Goal: Information Seeking & Learning: Learn about a topic

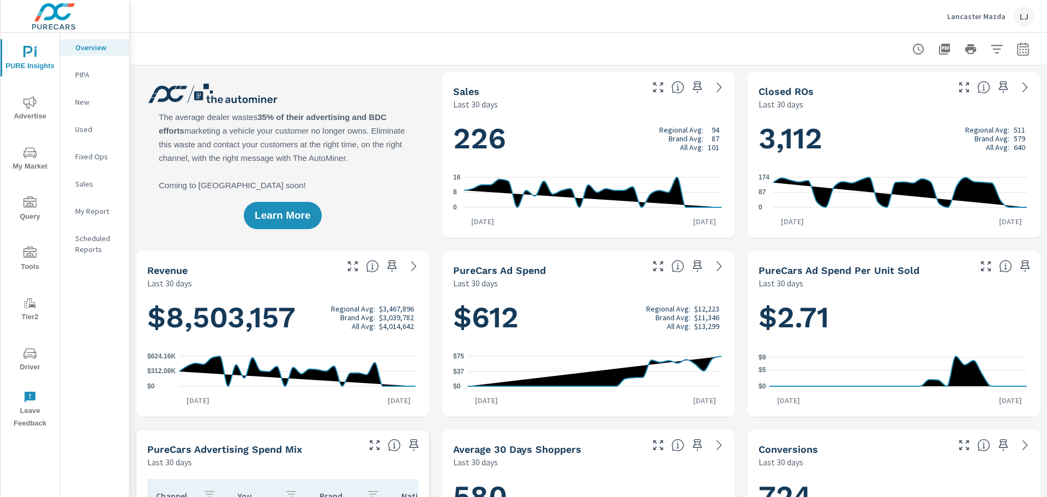
click at [29, 368] on span "Driver" at bounding box center [30, 360] width 52 height 27
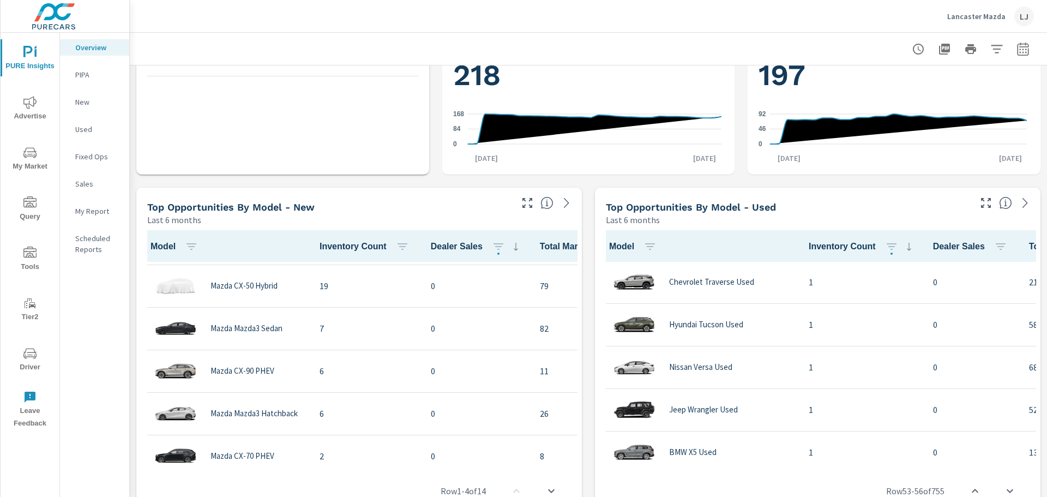
scroll to position [403, 0]
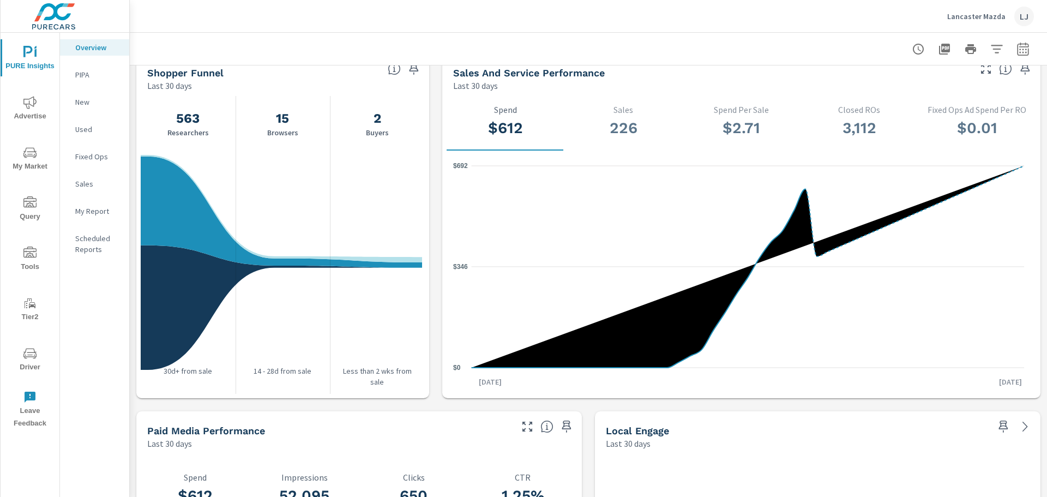
scroll to position [1085, 0]
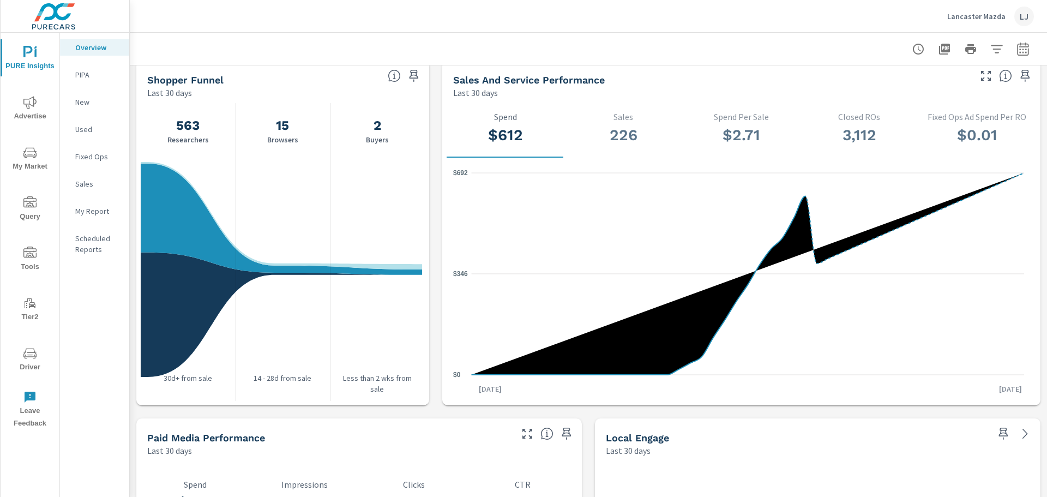
click at [34, 58] on icon "nav menu" at bounding box center [29, 52] width 13 height 13
click at [95, 49] on p "Overview" at bounding box center [97, 47] width 45 height 11
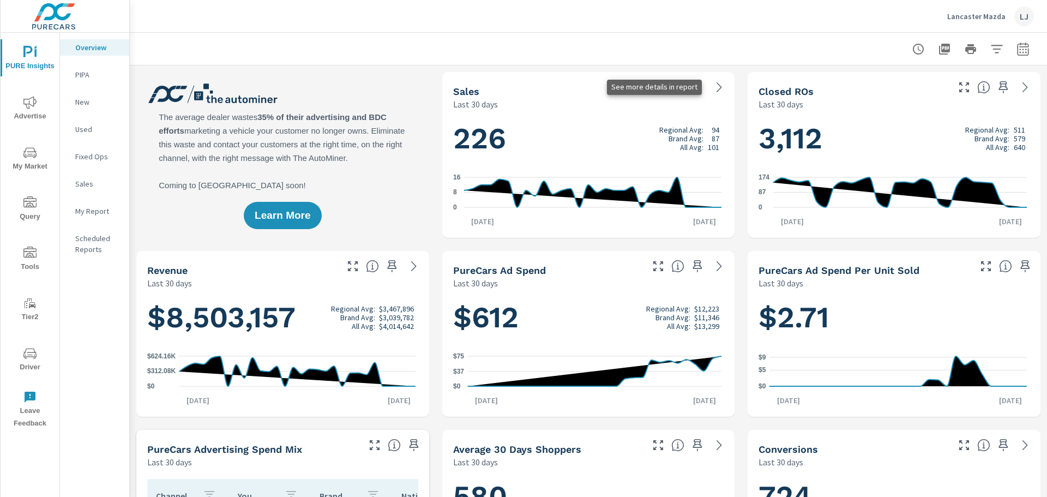
click at [718, 84] on icon at bounding box center [719, 87] width 13 height 13
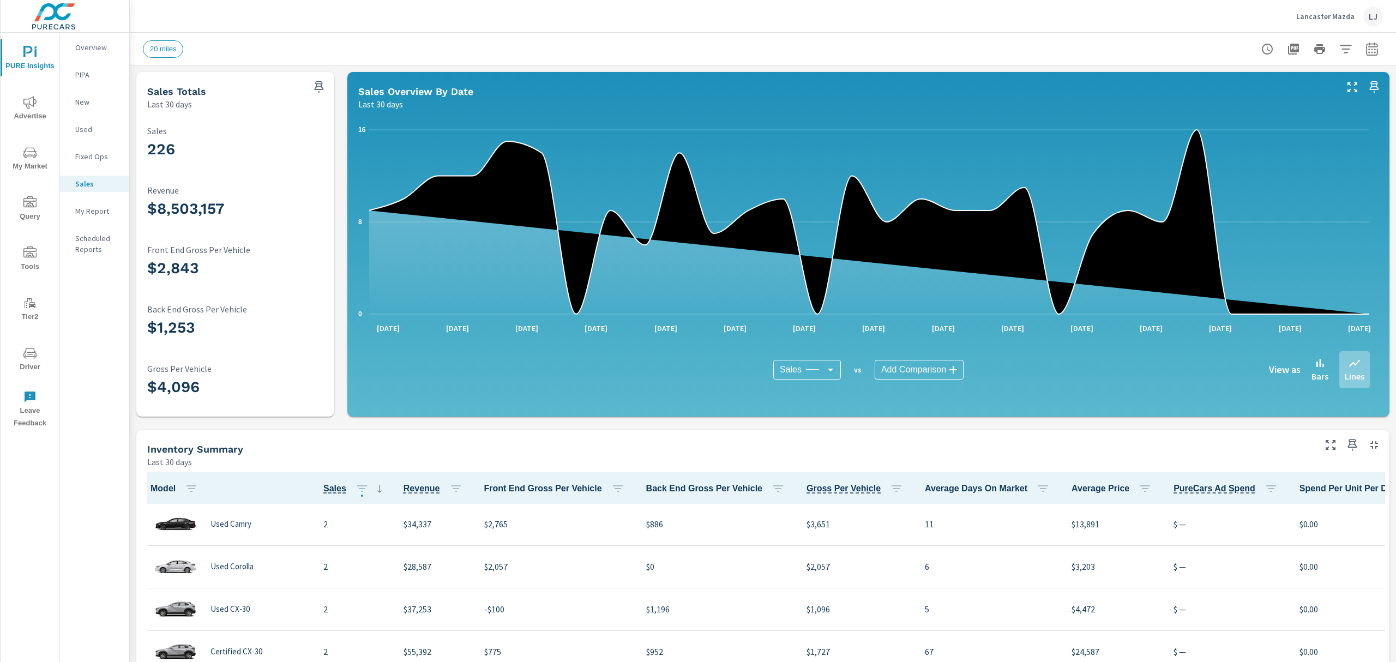
scroll to position [978, 0]
drag, startPoint x: 1001, startPoint y: 0, endPoint x: 682, endPoint y: 452, distance: 553.2
click at [682, 452] on div "Inventory Summary" at bounding box center [730, 449] width 1166 height 13
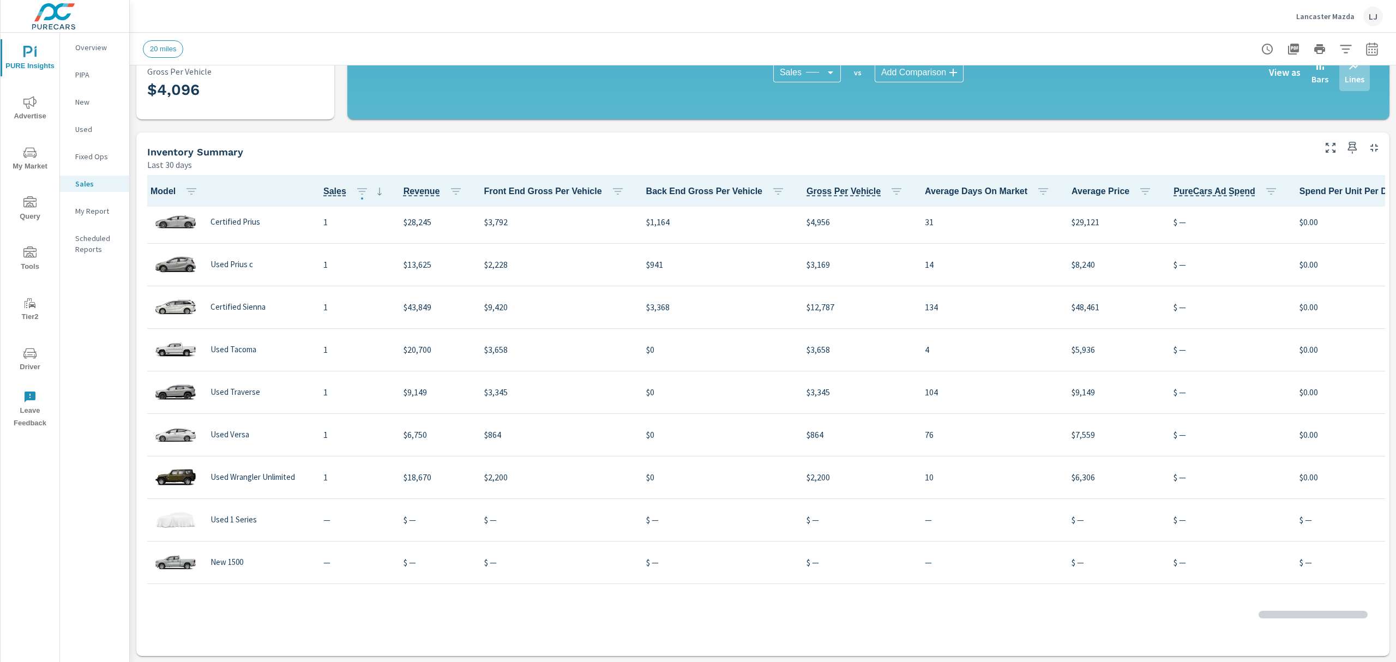
scroll to position [2291, 0]
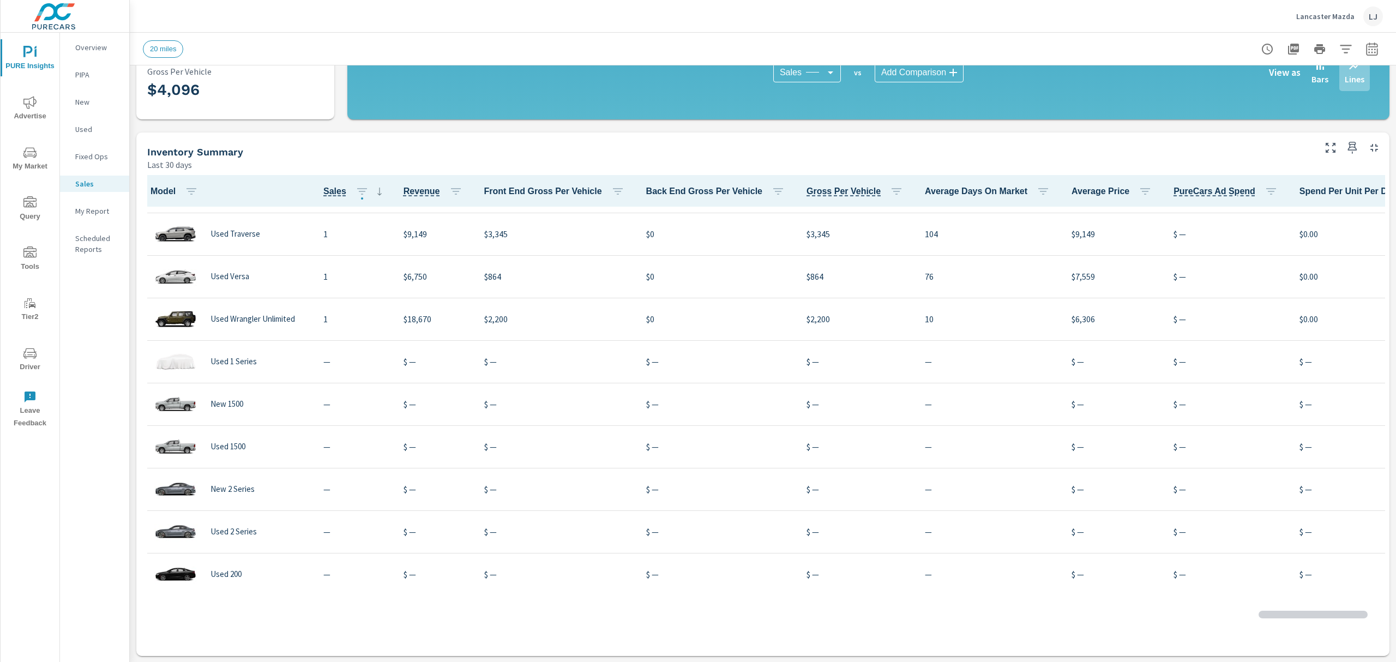
scroll to position [2120, 0]
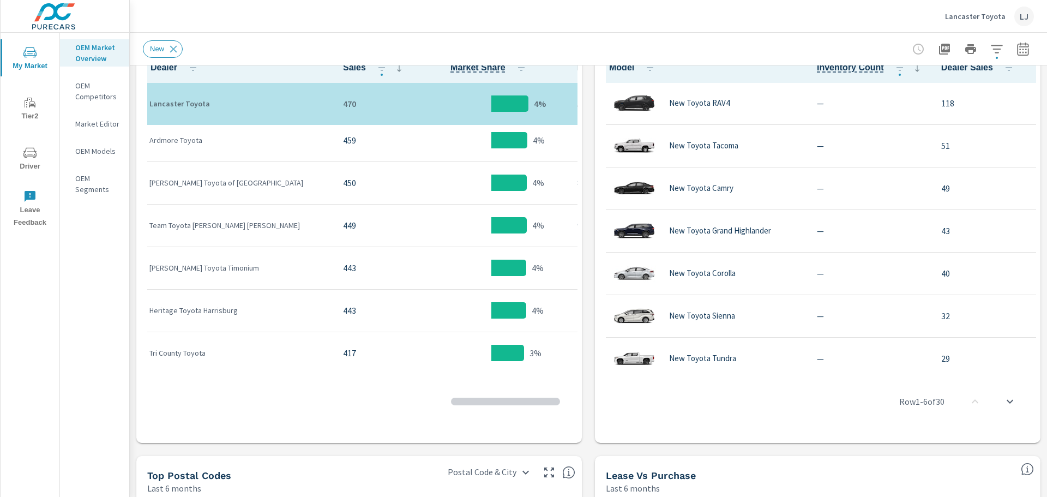
scroll to position [273, 0]
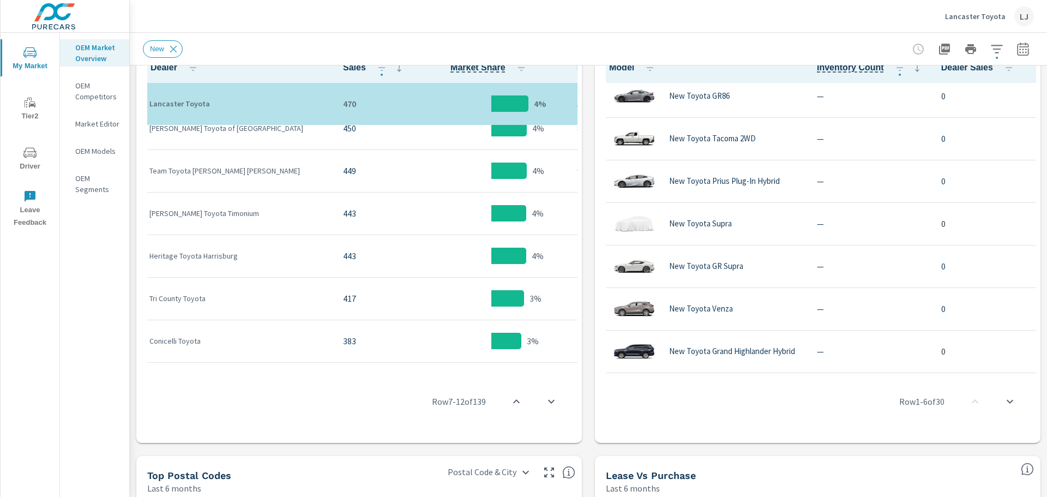
scroll to position [994, 0]
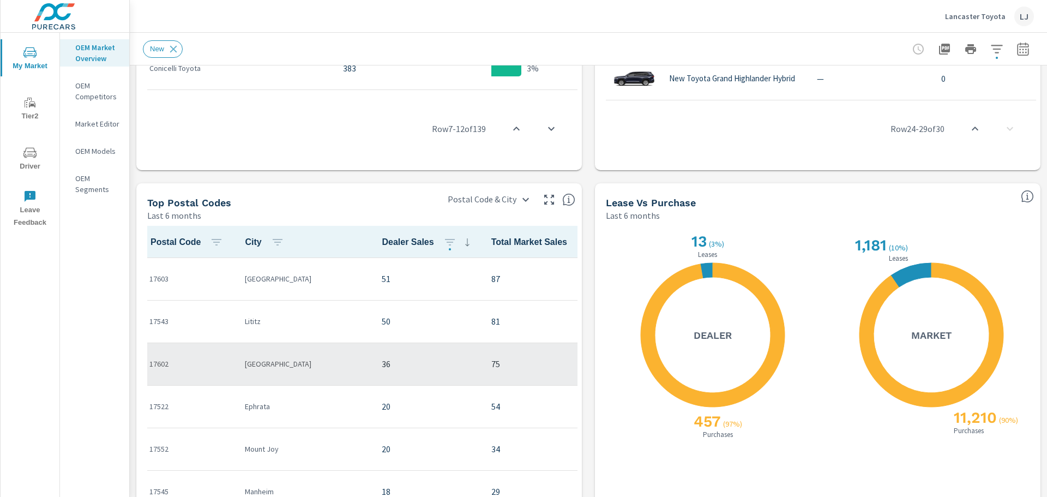
scroll to position [110, 0]
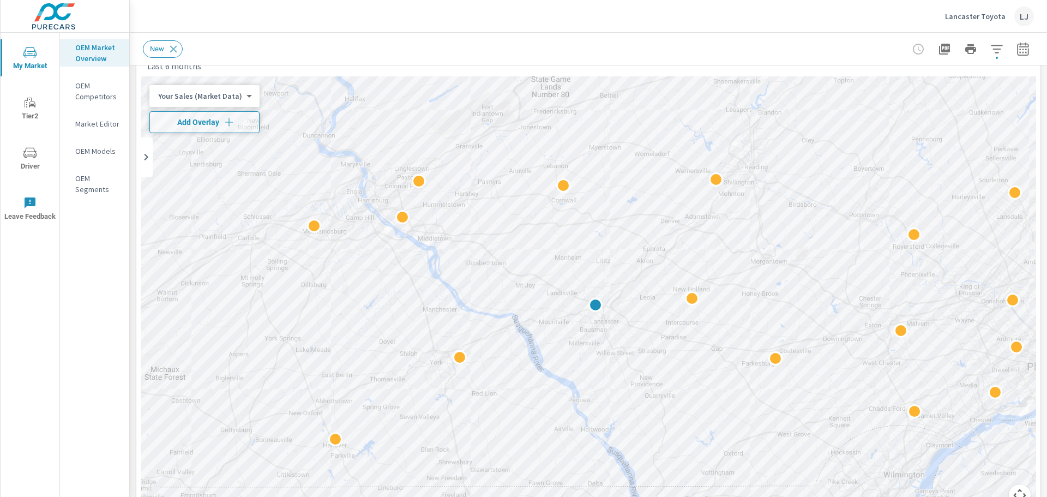
scroll to position [273, 0]
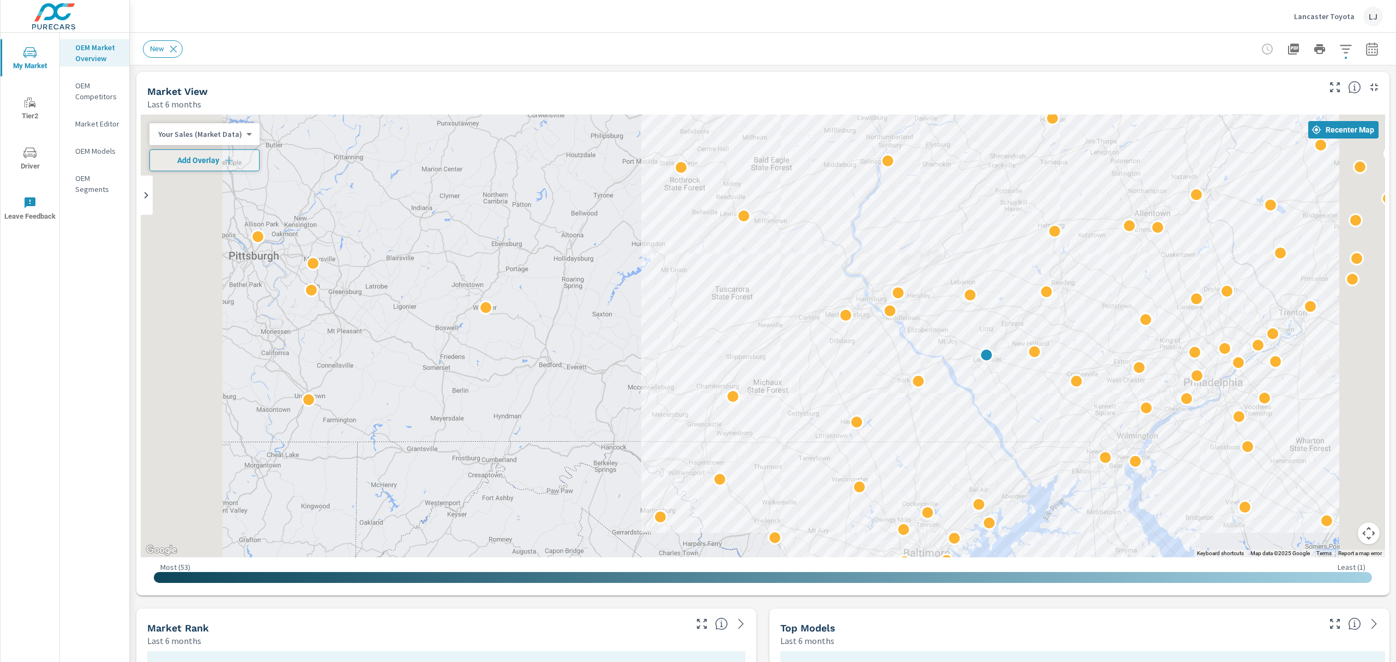
scroll to position [110, 0]
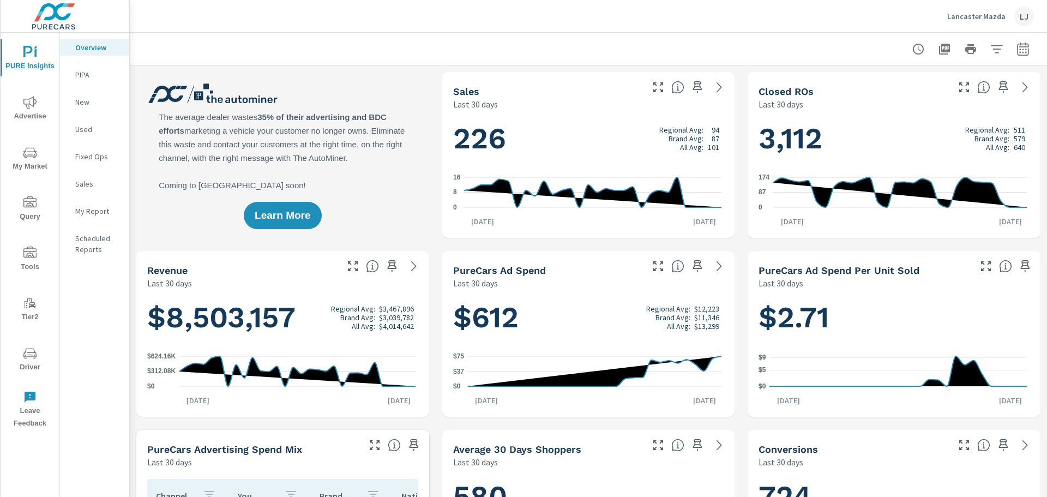
scroll to position [1, 0]
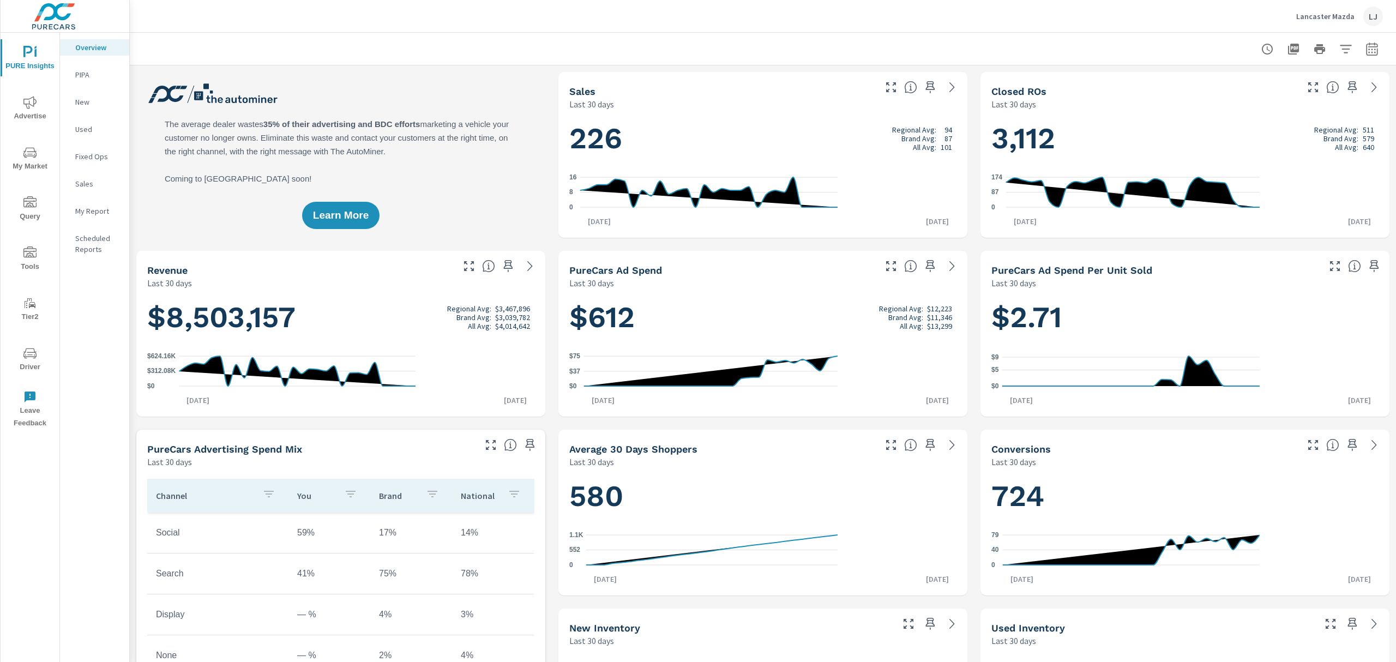
scroll to position [1, 0]
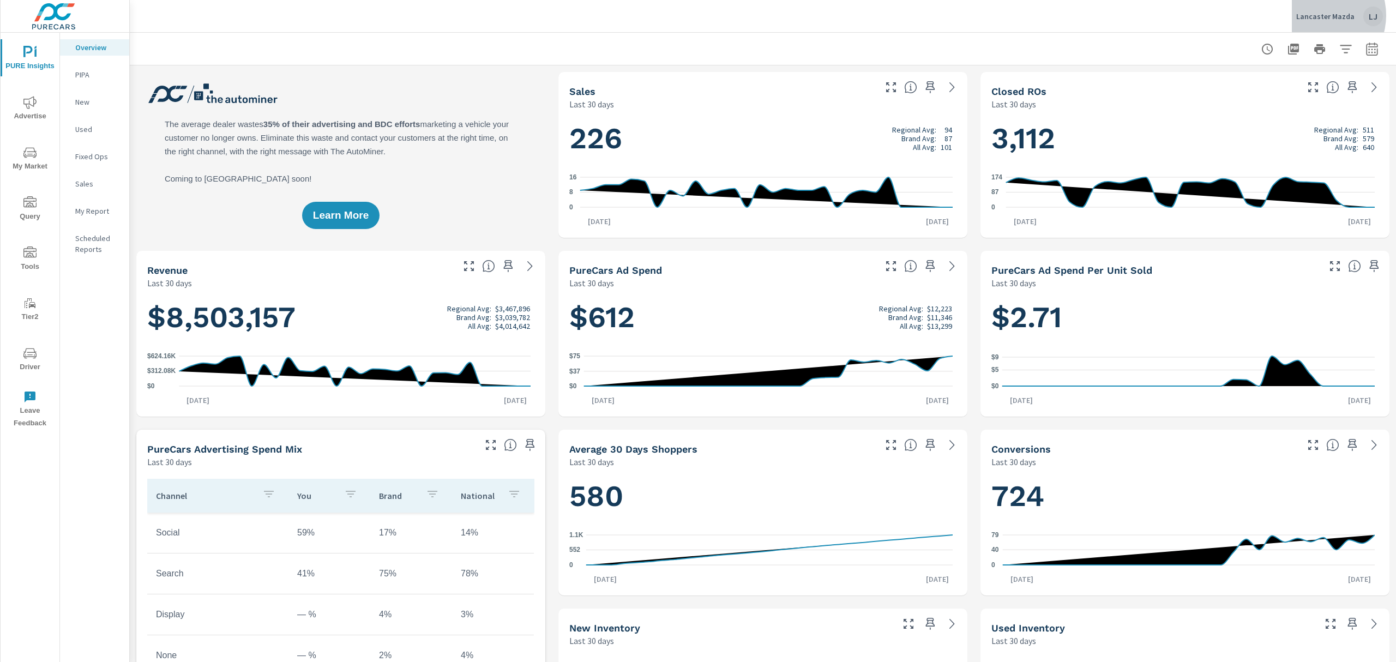
click at [1047, 15] on p "Lancaster Mazda" at bounding box center [1325, 16] width 58 height 10
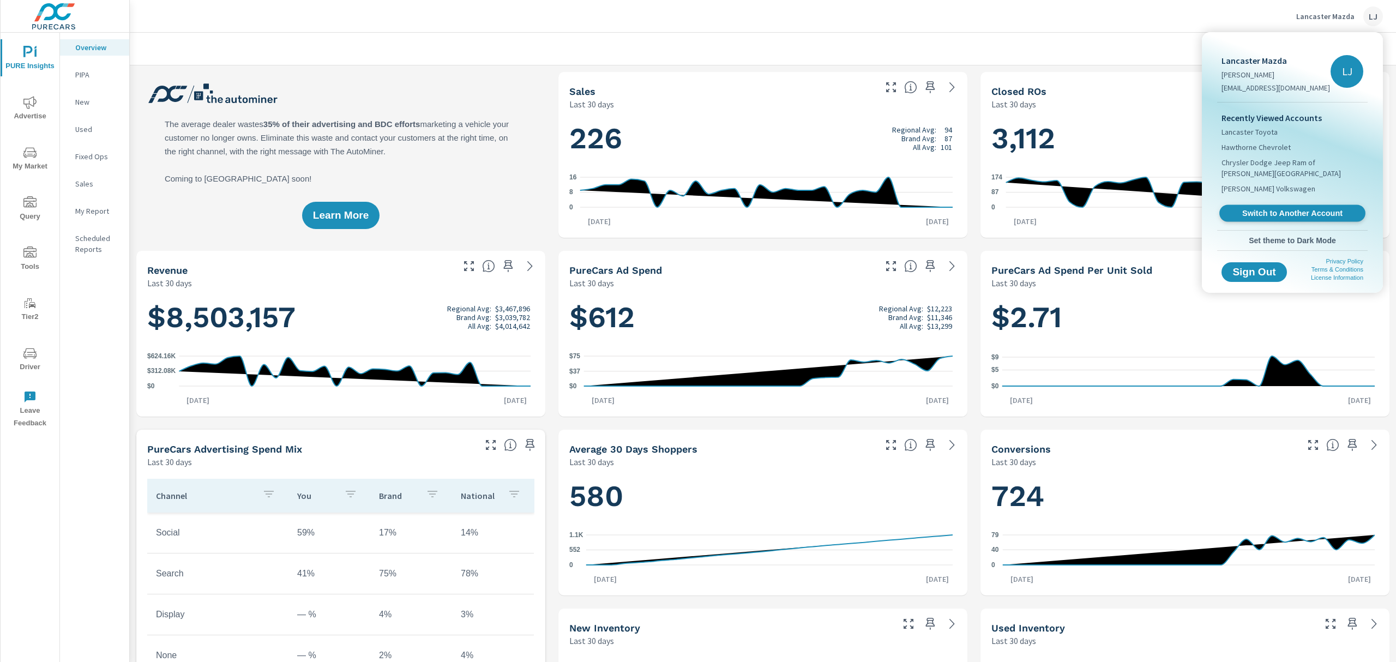
click at [1047, 208] on span "Switch to Another Account" at bounding box center [1292, 213] width 134 height 10
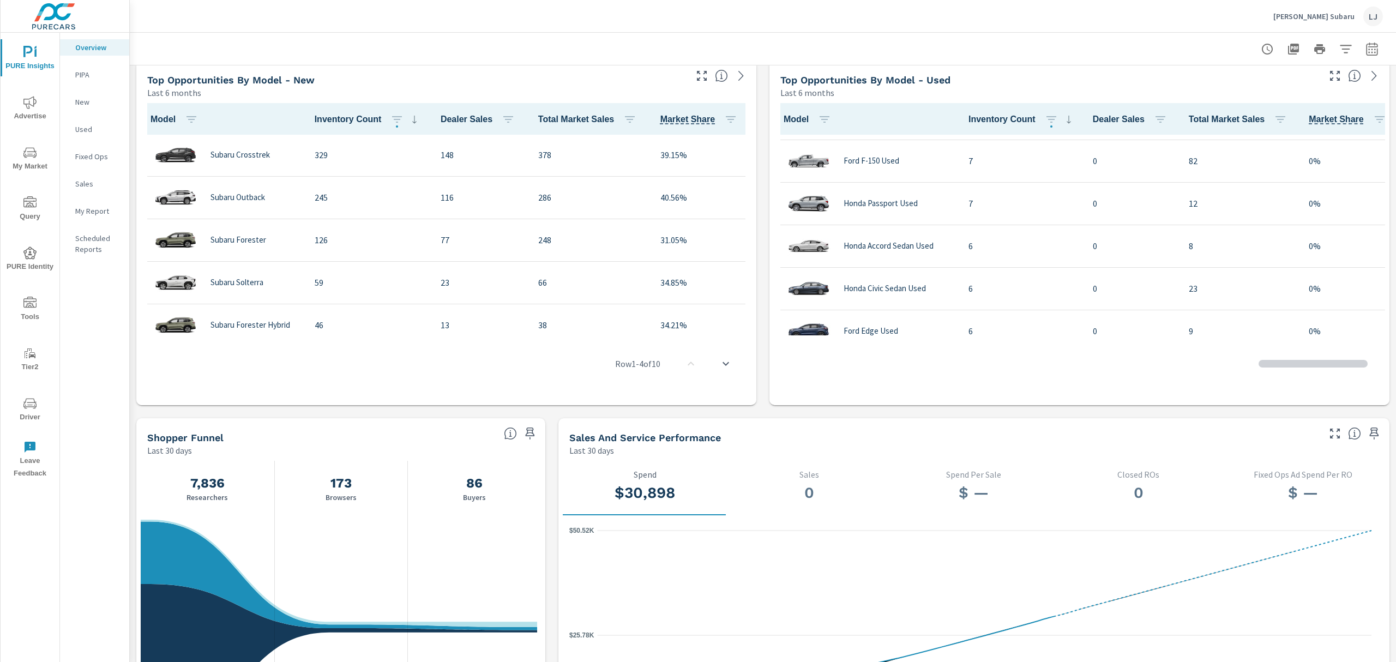
scroll to position [873, 0]
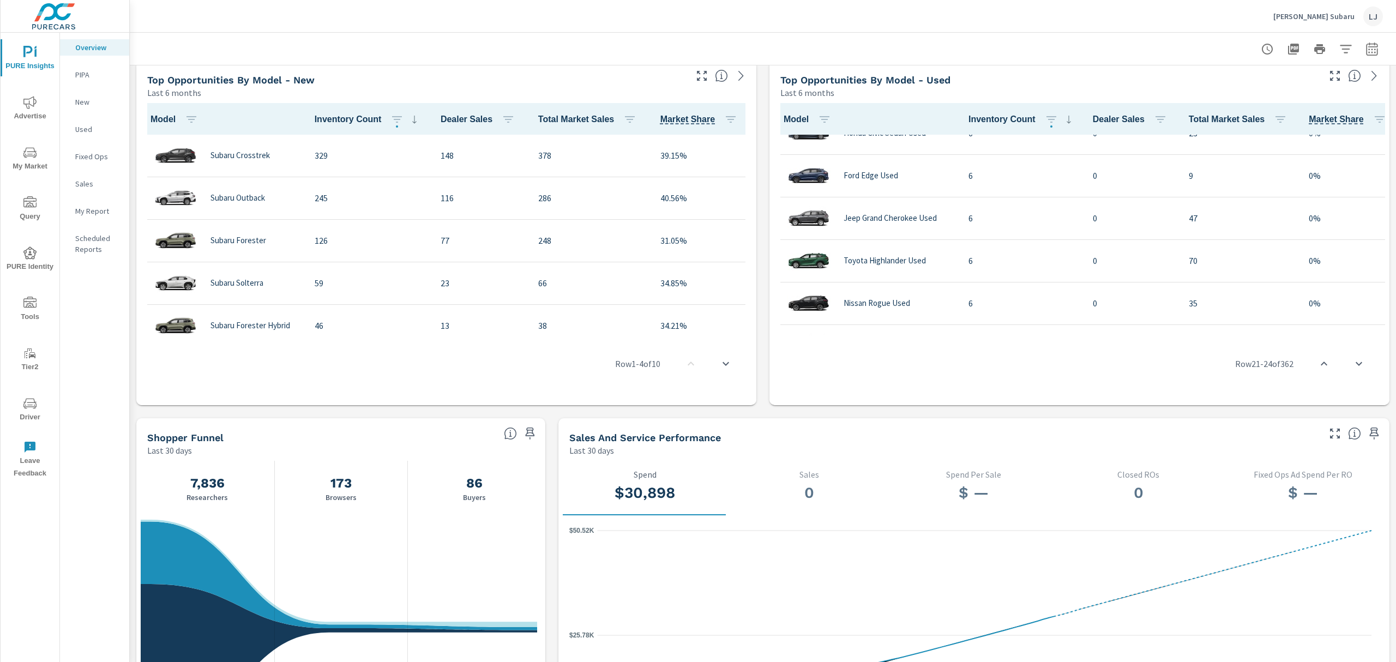
scroll to position [581, 0]
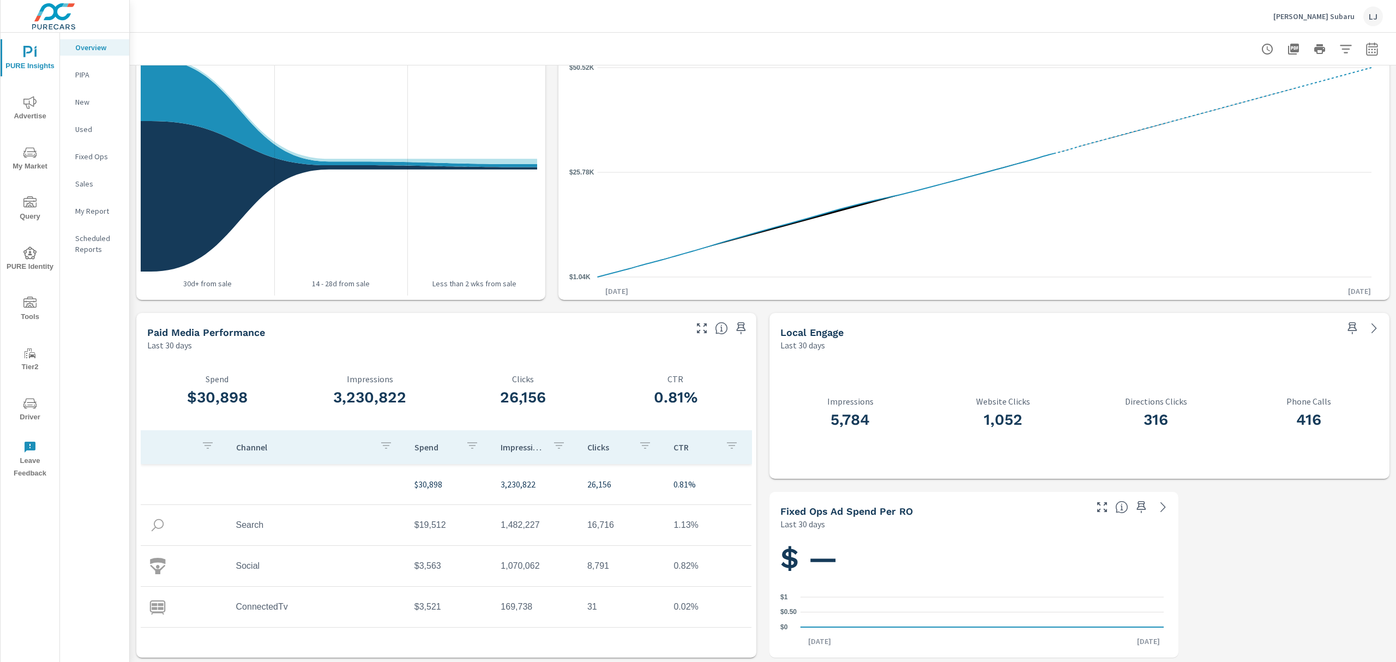
scroll to position [1192, 0]
click at [37, 111] on span "Advertise" at bounding box center [30, 109] width 52 height 27
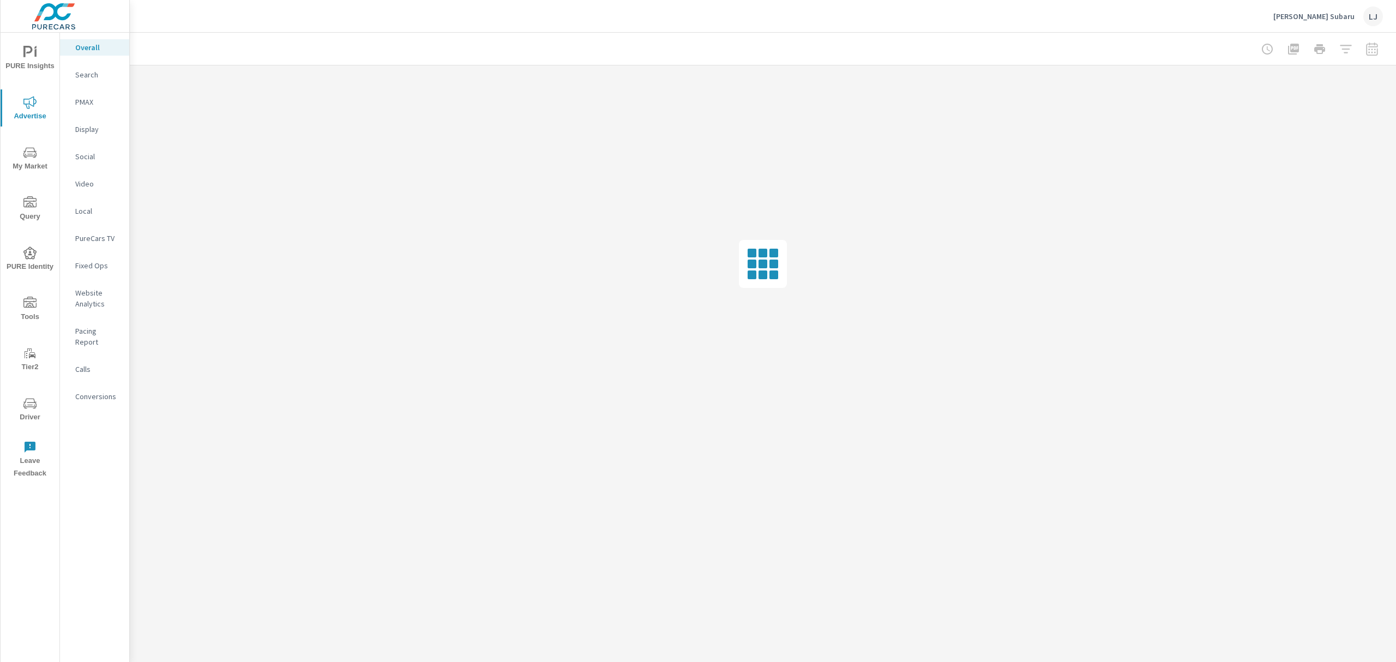
click at [87, 149] on div "Social" at bounding box center [94, 156] width 69 height 16
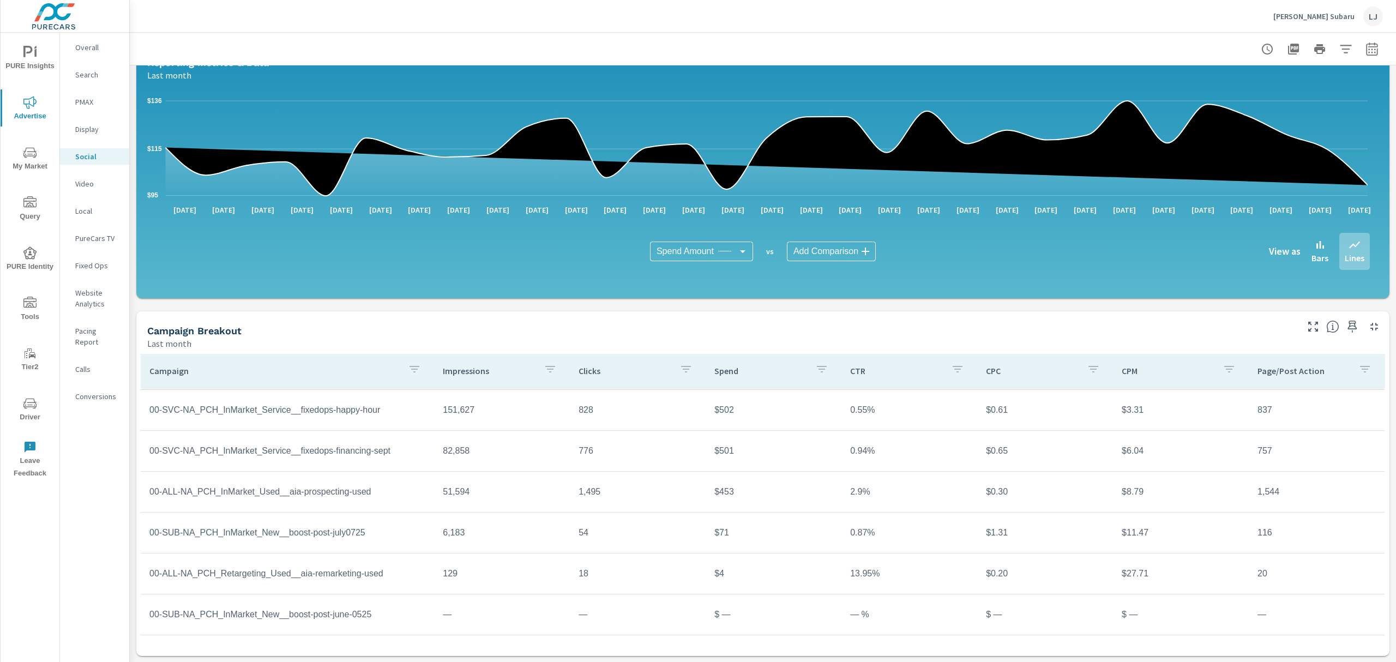
scroll to position [22, 0]
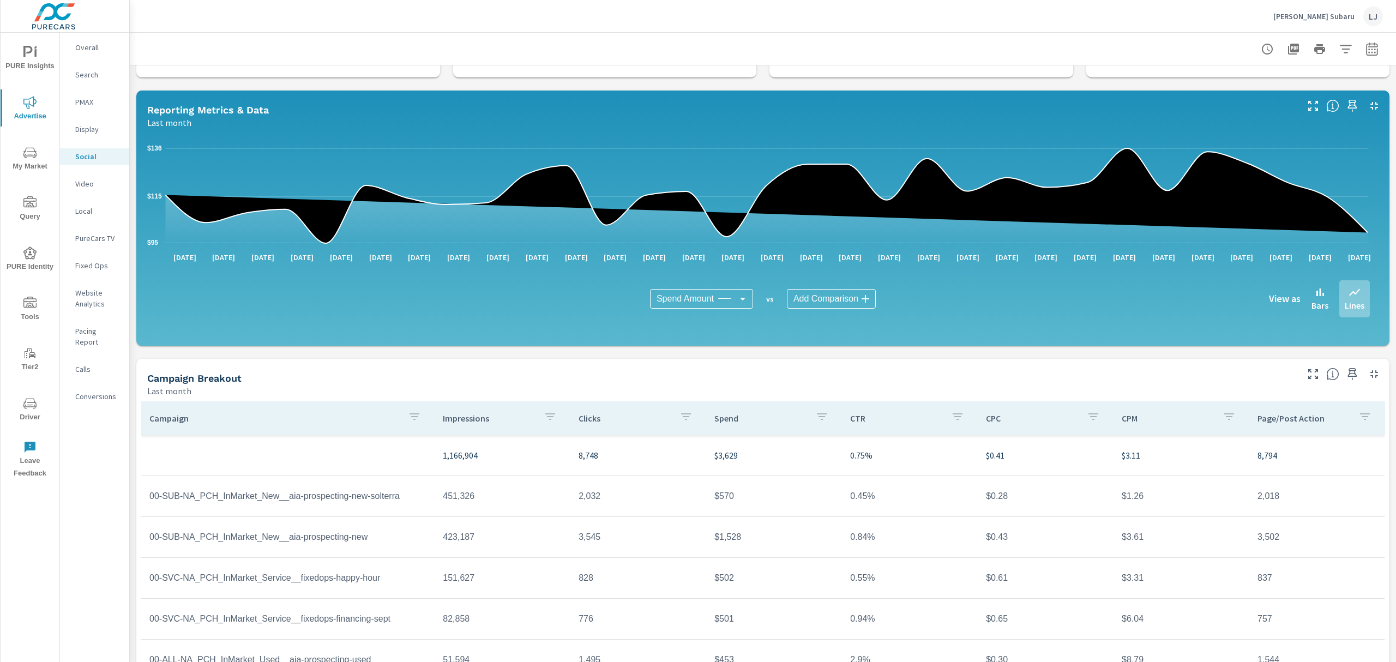
scroll to position [46, 0]
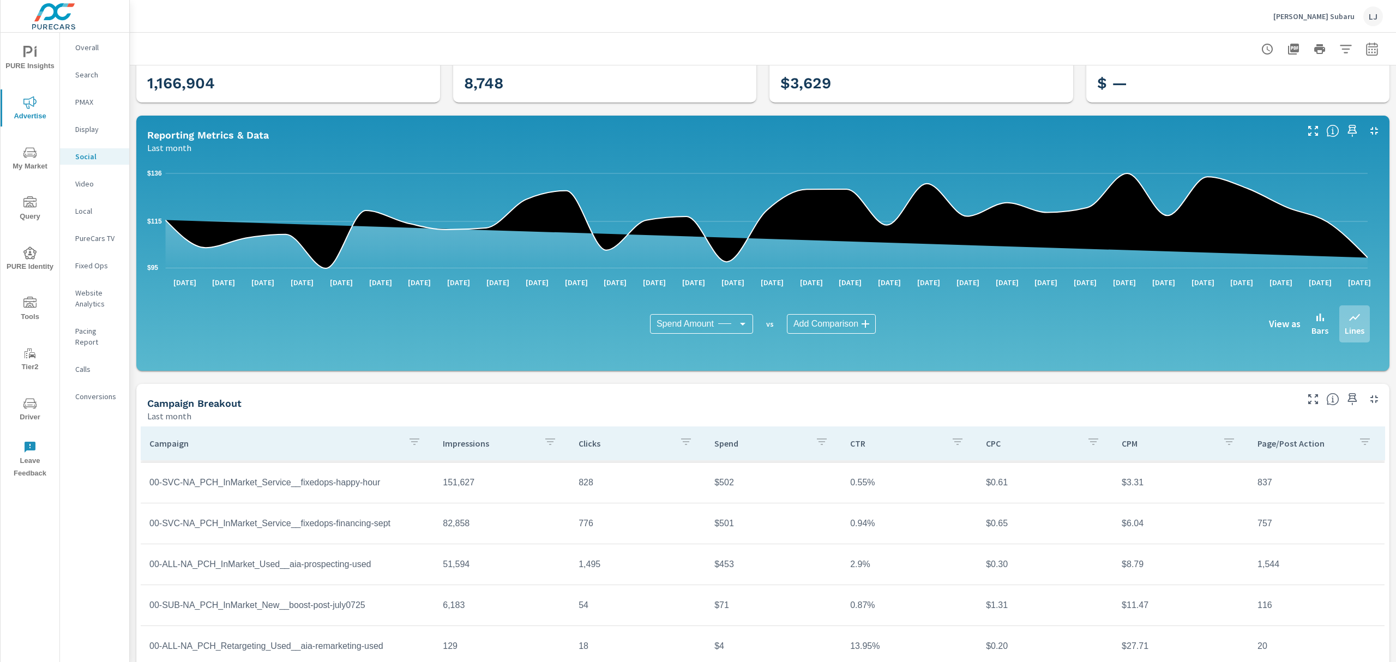
scroll to position [118, 0]
